Goal: Task Accomplishment & Management: Manage account settings

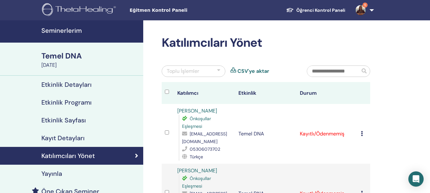
scroll to position [64, 0]
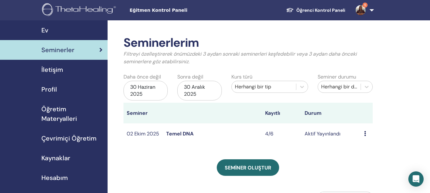
click at [365, 135] on icon at bounding box center [365, 133] width 2 height 5
click at [367, 159] on font "Katılımcılar" at bounding box center [367, 159] width 26 height 7
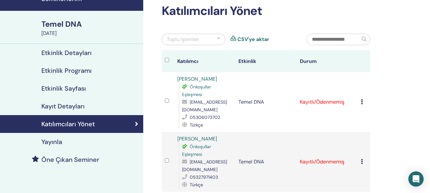
scroll to position [31, 0]
